Goal: Find specific page/section: Find specific page/section

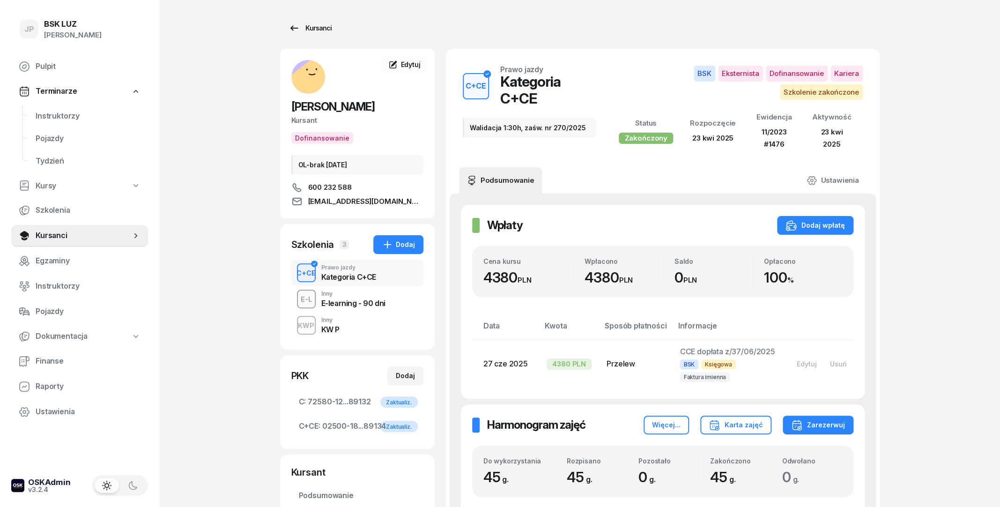
click at [312, 32] on div "Kursanci" at bounding box center [310, 27] width 43 height 11
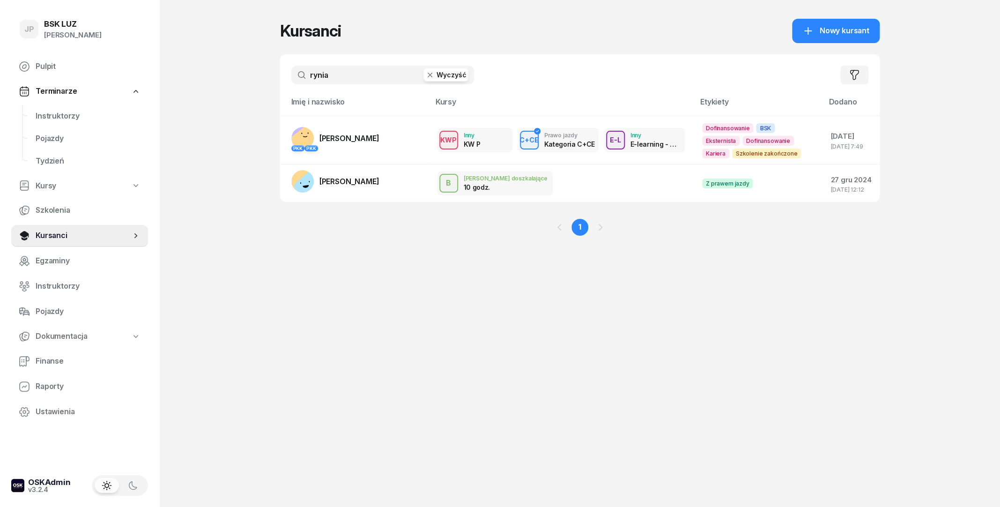
click at [435, 79] on icon "button" at bounding box center [429, 74] width 9 height 9
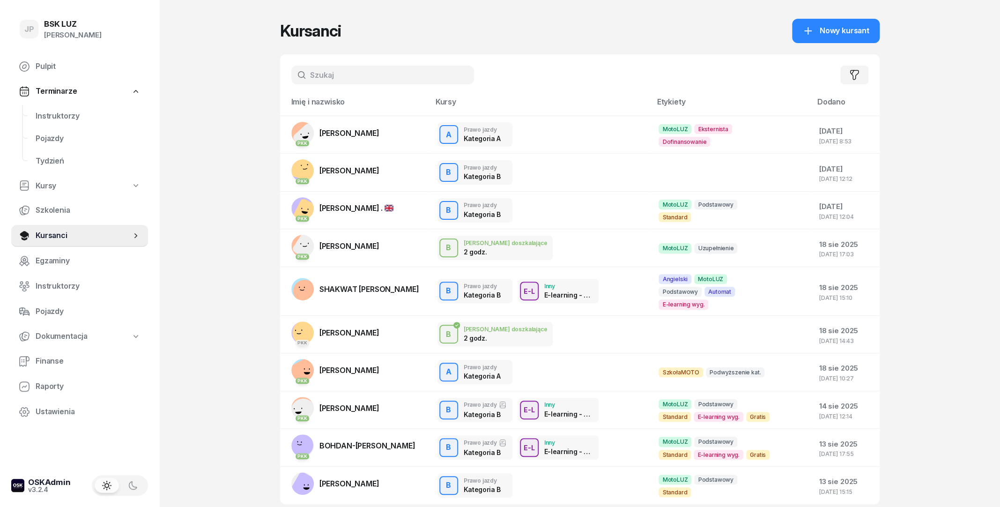
click at [354, 77] on input "text" at bounding box center [382, 75] width 183 height 19
click at [278, 82] on div "JP BSK [PERSON_NAME] Pulpit Terminarze Instruktorzy Pojazdy Tydzień Kursy Szkol…" at bounding box center [500, 287] width 1000 height 574
click at [322, 75] on input "text" at bounding box center [382, 75] width 183 height 19
click at [254, 74] on div "JP BSK [PERSON_NAME] Pulpit Terminarze Instruktorzy Pojazdy Tydzień Kursy Szkol…" at bounding box center [500, 287] width 1000 height 574
click at [316, 76] on input "text" at bounding box center [382, 75] width 183 height 19
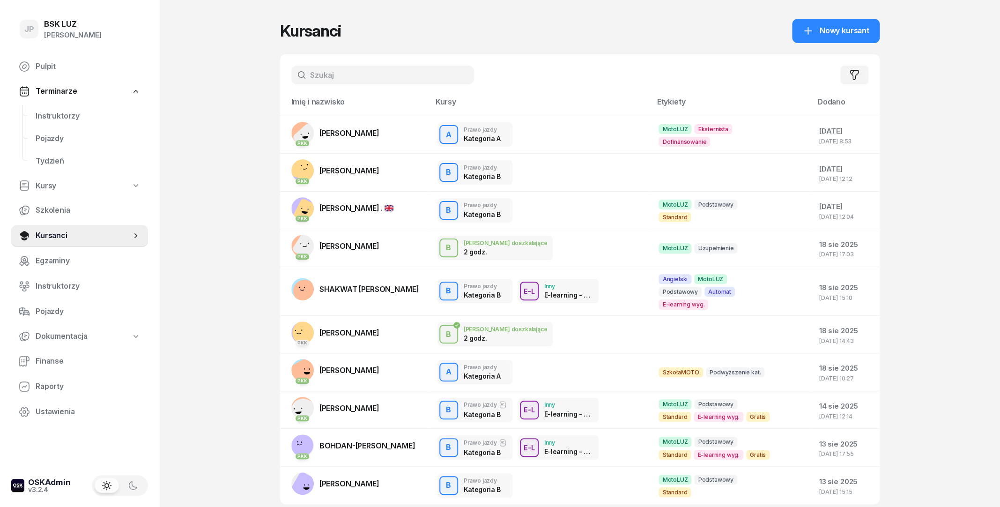
click at [269, 79] on div "JP BSK [PERSON_NAME] Pulpit Terminarze Instruktorzy Pojazdy Tydzień Kursy Szkol…" at bounding box center [500, 287] width 1000 height 574
click at [333, 72] on input "text" at bounding box center [382, 75] width 183 height 19
click at [246, 79] on div "JP BSK [PERSON_NAME] Pulpit Terminarze Instruktorzy Pojazdy Tydzień Kursy Szkol…" at bounding box center [500, 287] width 1000 height 574
click at [326, 80] on input "text" at bounding box center [382, 75] width 183 height 19
click at [225, 88] on div "JP BSK [PERSON_NAME] Pulpit Terminarze Instruktorzy Pojazdy Tydzień Kursy Szkol…" at bounding box center [500, 287] width 1000 height 574
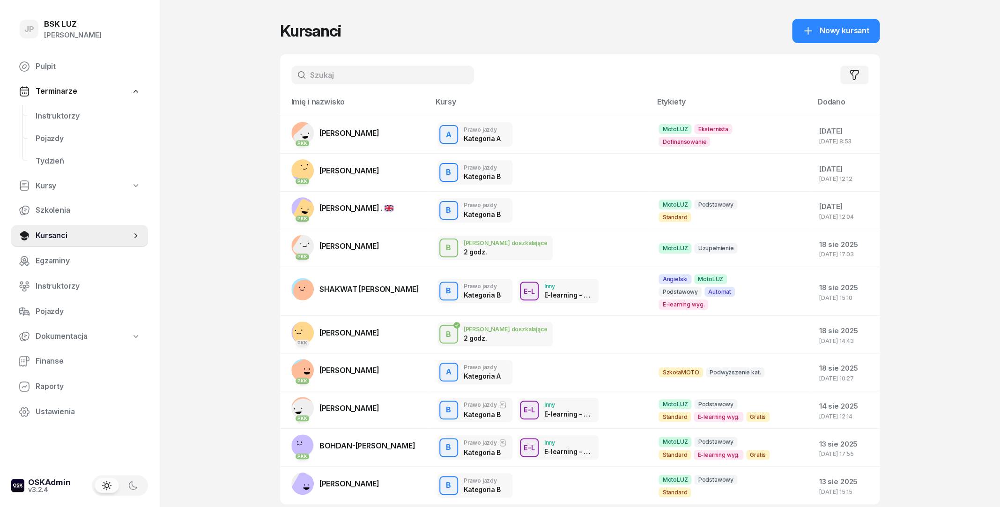
click at [319, 77] on input "text" at bounding box center [382, 75] width 183 height 19
click at [276, 82] on div "JP BSK [PERSON_NAME] Pulpit Terminarze Instruktorzy Pojazdy Tydzień Kursy Szkol…" at bounding box center [500, 287] width 1000 height 574
click at [314, 80] on input "text" at bounding box center [382, 75] width 183 height 19
click at [228, 82] on div "JP BSK [PERSON_NAME] Pulpit Terminarze Instruktorzy Pojazdy Tydzień Kursy Szkol…" at bounding box center [500, 287] width 1000 height 574
click at [318, 72] on input "text" at bounding box center [382, 75] width 183 height 19
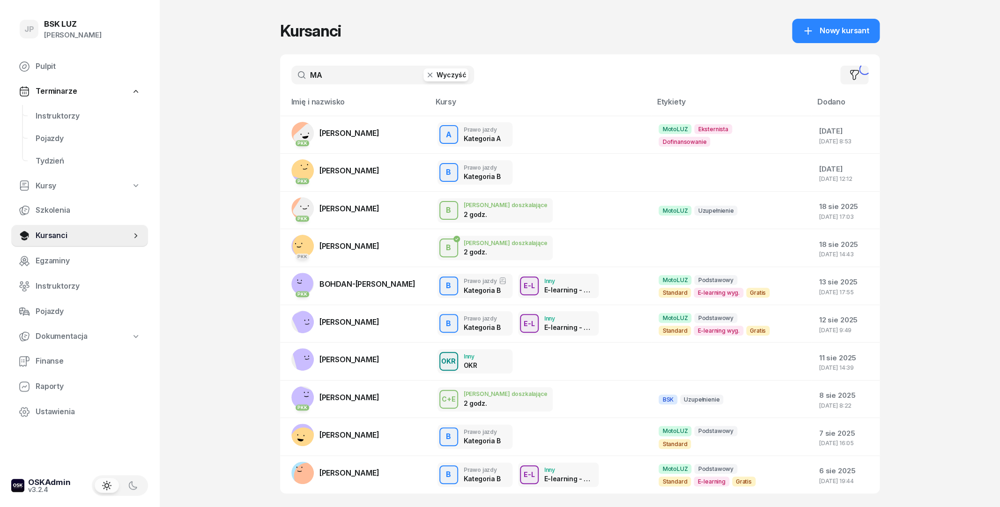
type input "MAJ"
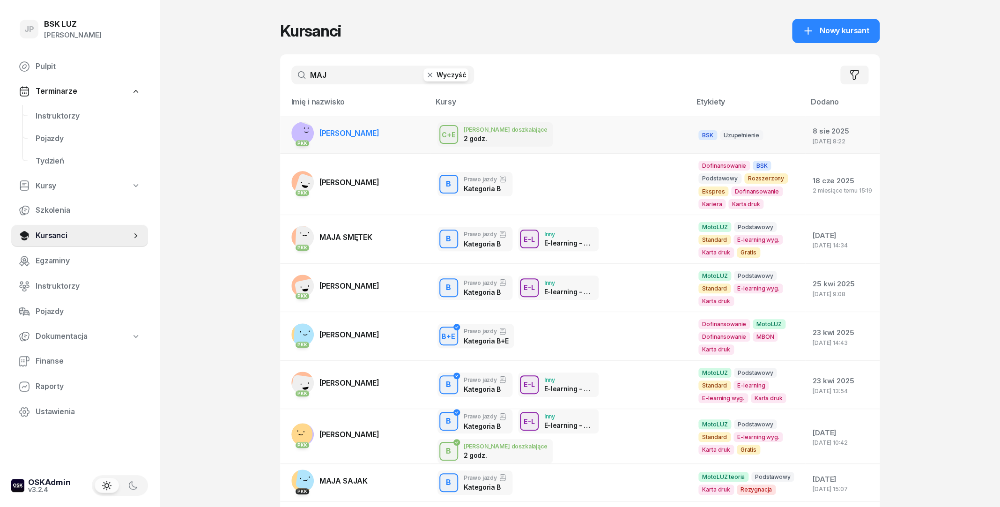
click at [330, 130] on span "[PERSON_NAME]" at bounding box center [350, 132] width 60 height 9
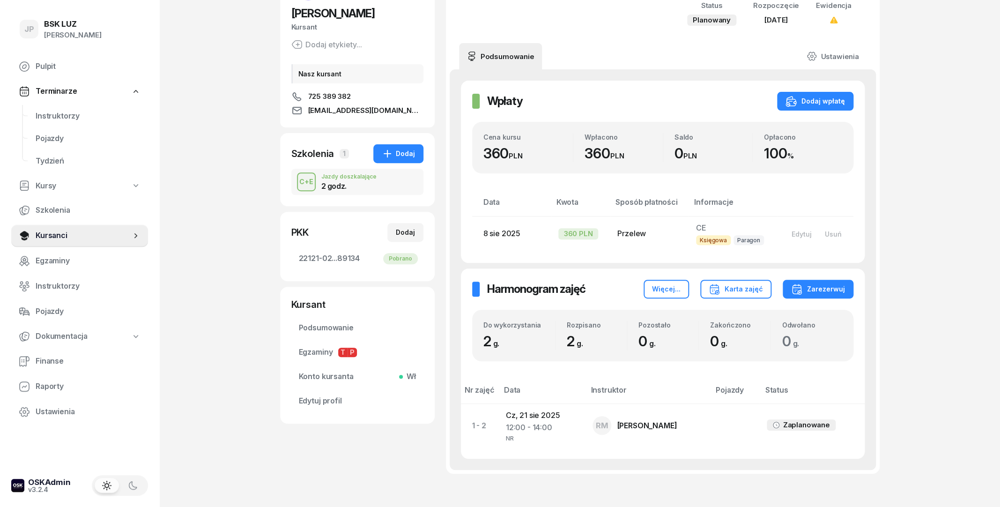
scroll to position [152, 0]
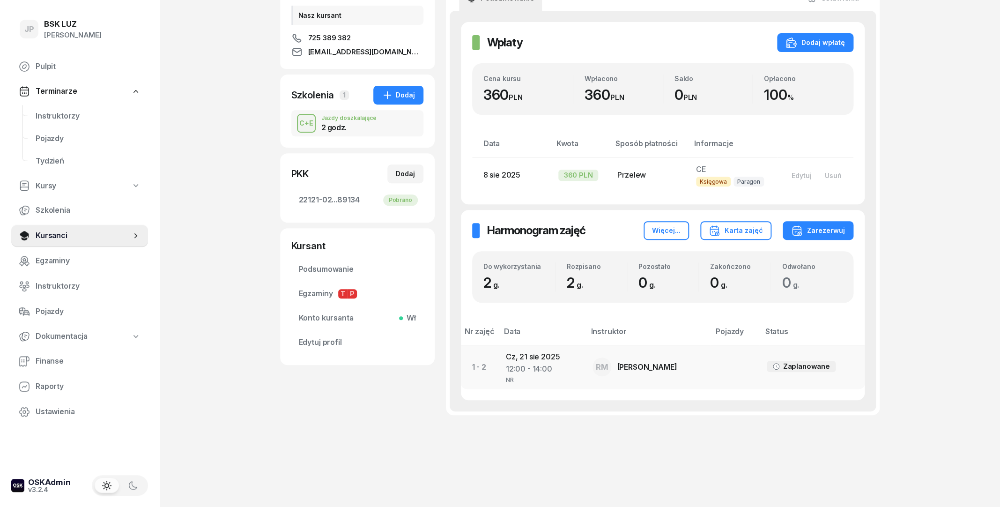
drag, startPoint x: 565, startPoint y: 356, endPoint x: 496, endPoint y: 355, distance: 68.9
click at [496, 355] on tr "1 - 2 [DATE] 12:00 - 14:00 NR RM [PERSON_NAME]" at bounding box center [663, 367] width 404 height 44
click at [416, 429] on div "[PERSON_NAME] etykiety... Nasz kursant 725 389 382 [EMAIL_ADDRESS][DOMAIN_NAME]…" at bounding box center [357, 170] width 155 height 546
drag, startPoint x: 500, startPoint y: 357, endPoint x: 561, endPoint y: 355, distance: 60.5
click at [585, 355] on td "[DATE] 12:00 - 14:00 NR" at bounding box center [647, 367] width 125 height 44
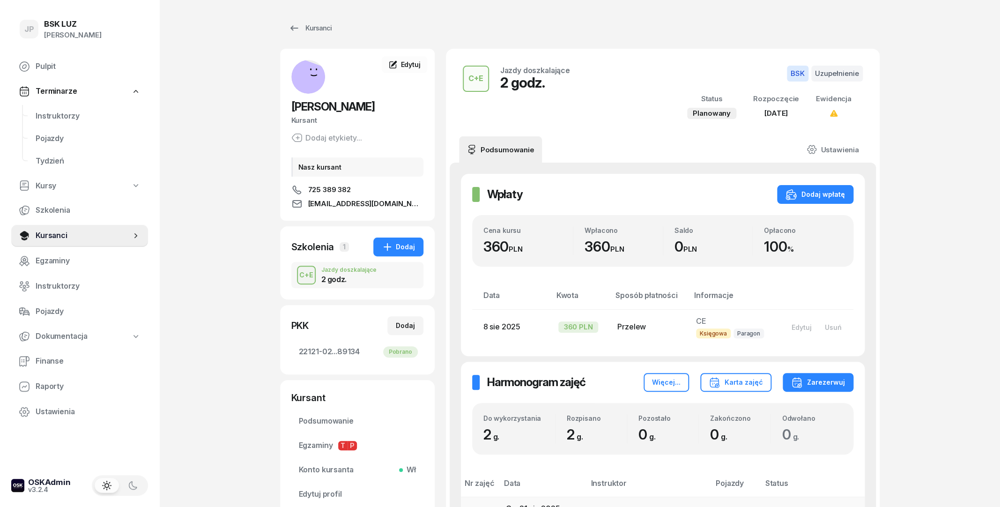
select select "15"
select select "17"
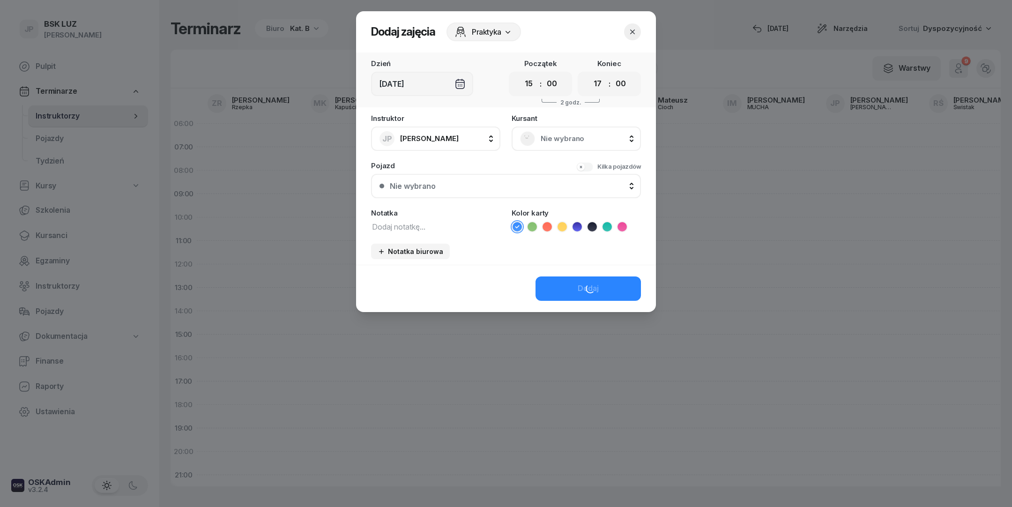
click at [635, 26] on button "button" at bounding box center [632, 31] width 17 height 17
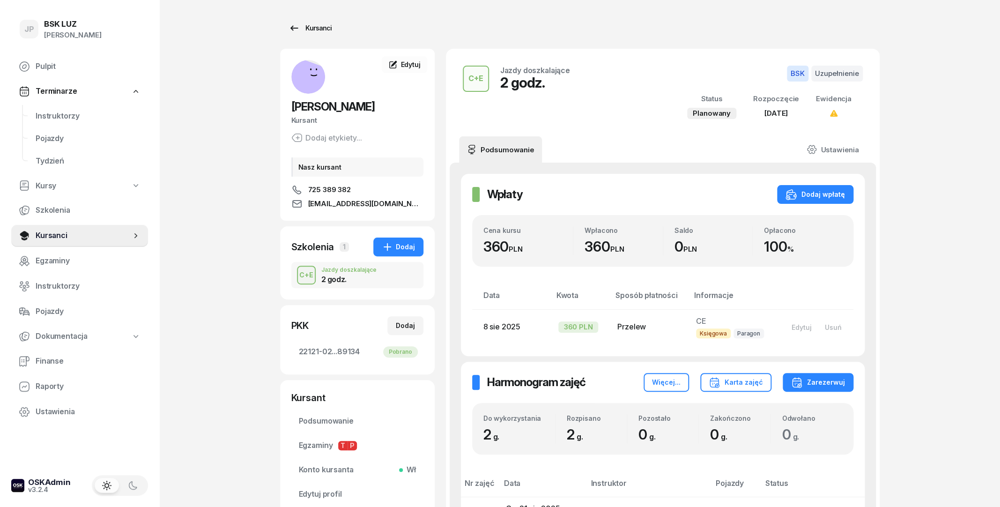
click at [302, 31] on div "Kursanci" at bounding box center [310, 27] width 43 height 11
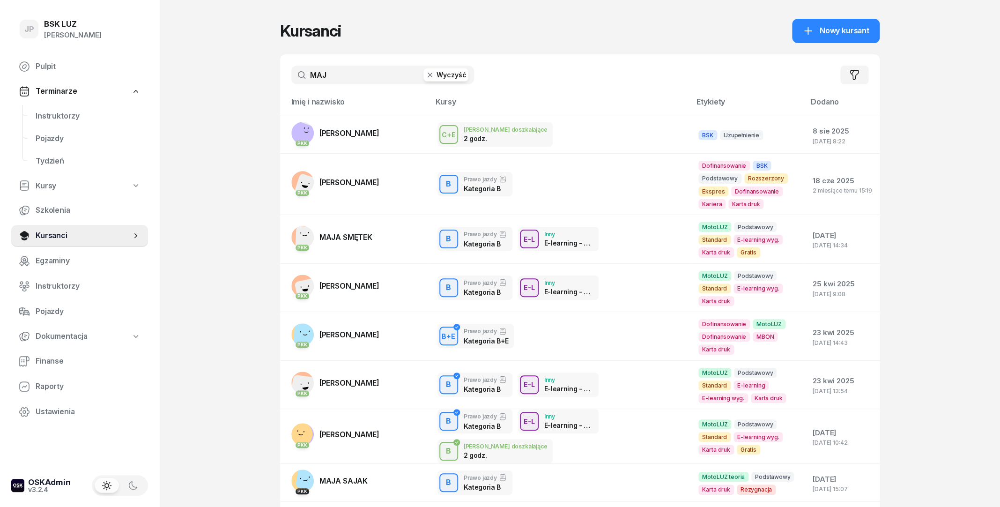
click at [436, 79] on button "Wyczyść" at bounding box center [446, 74] width 45 height 13
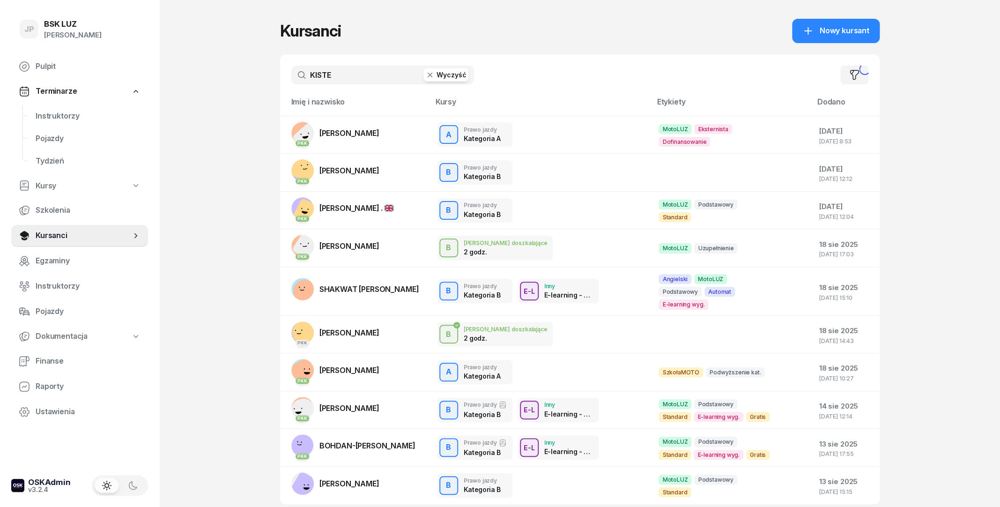
type input "[PERSON_NAME]"
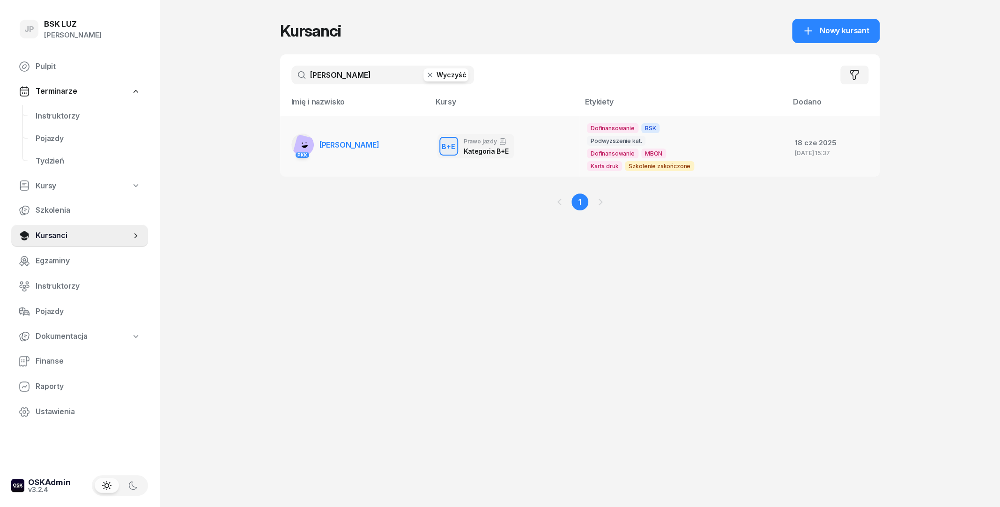
click at [368, 145] on span "[PERSON_NAME]" at bounding box center [350, 144] width 60 height 9
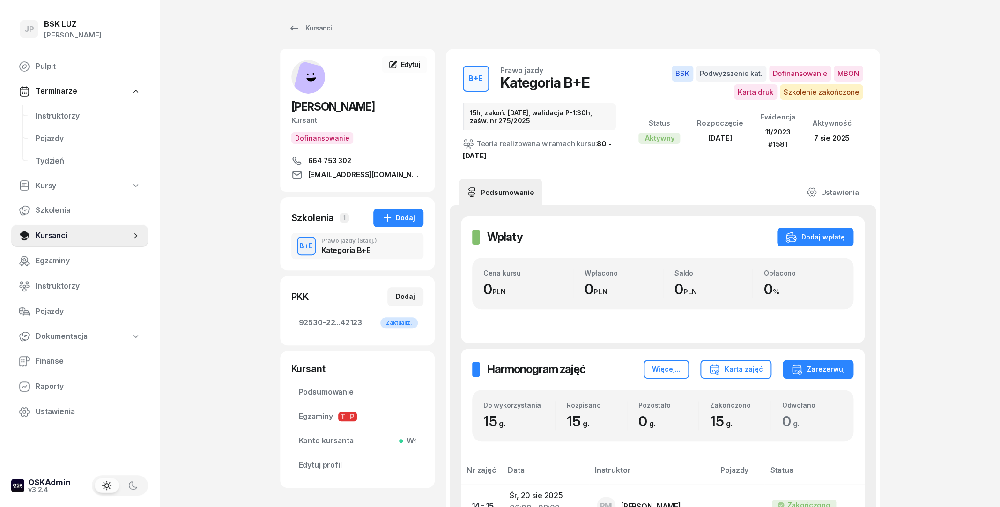
click at [321, 38] on div "Kursanci [PERSON_NAME] Kursant Dofinansowanie 664 753 302 [EMAIL_ADDRESS][DOMAI…" at bounding box center [580, 431] width 600 height 863
click at [321, 32] on div "Kursanci" at bounding box center [310, 27] width 43 height 11
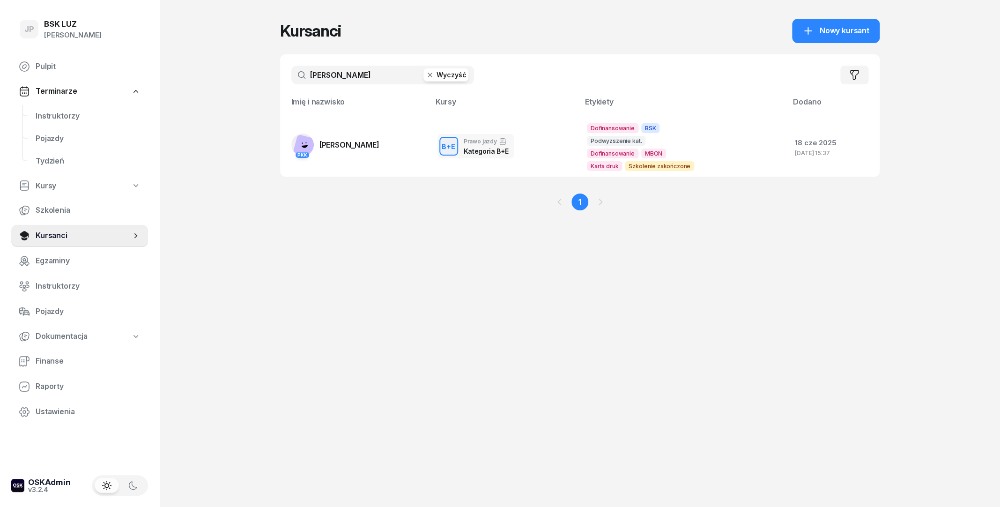
click at [428, 73] on icon "button" at bounding box center [429, 74] width 9 height 9
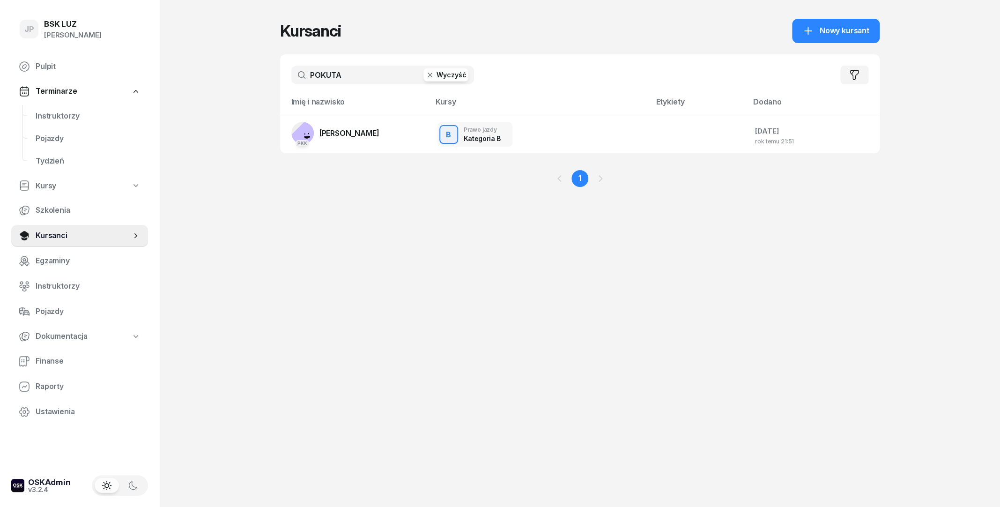
type input "POKUTA"
click at [327, 127] on link "PKK [PERSON_NAME]" at bounding box center [335, 133] width 88 height 22
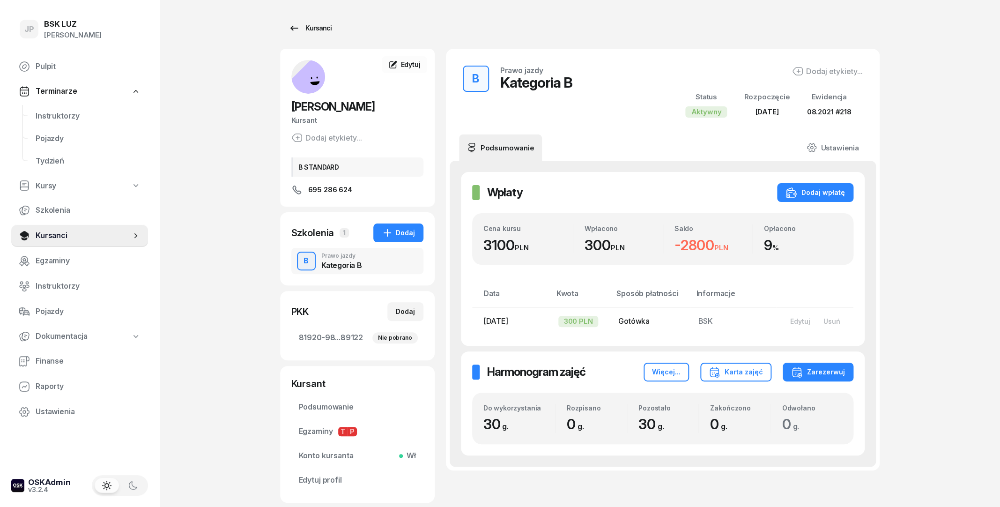
click at [309, 33] on div "Kursanci" at bounding box center [310, 27] width 43 height 11
